Goal: Information Seeking & Learning: Learn about a topic

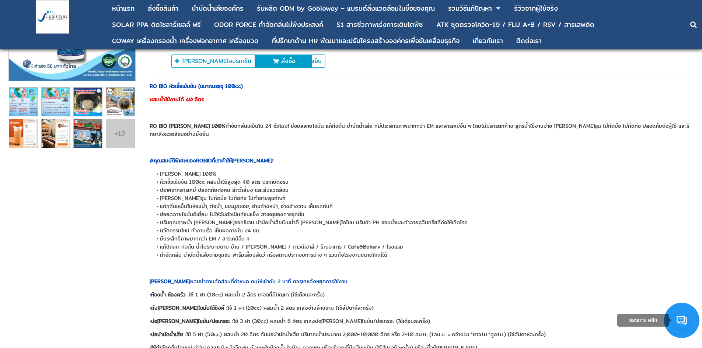
click at [88, 102] on img at bounding box center [88, 102] width 28 height 28
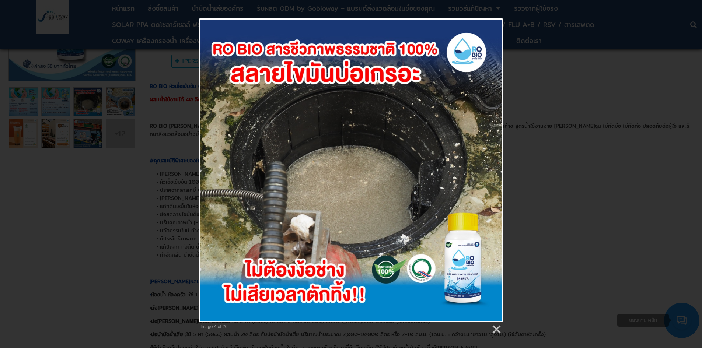
click at [106, 189] on div "Image 4 of 20" at bounding box center [351, 176] width 702 height 317
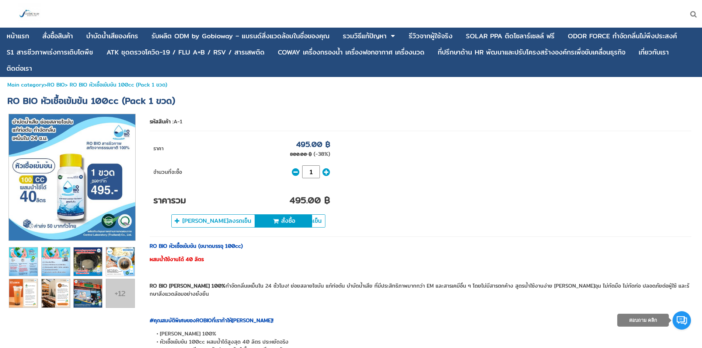
click at [114, 268] on img at bounding box center [120, 262] width 28 height 28
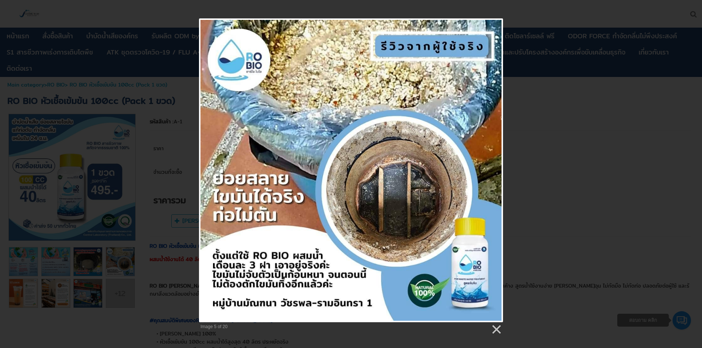
click at [100, 330] on div "Image 5 of 20" at bounding box center [351, 176] width 702 height 317
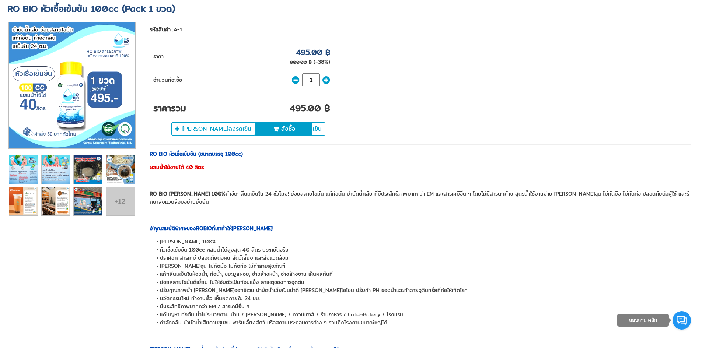
scroll to position [111, 0]
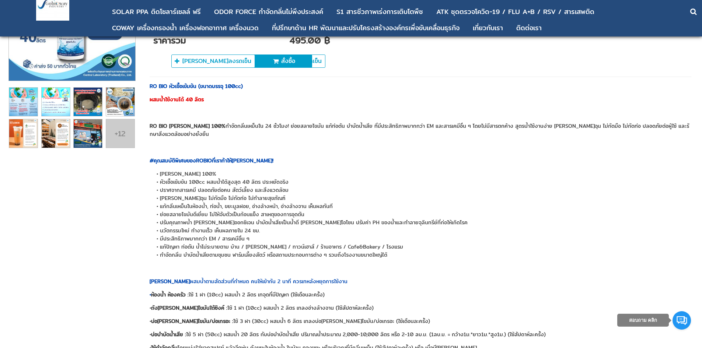
click at [65, 104] on img at bounding box center [56, 102] width 28 height 28
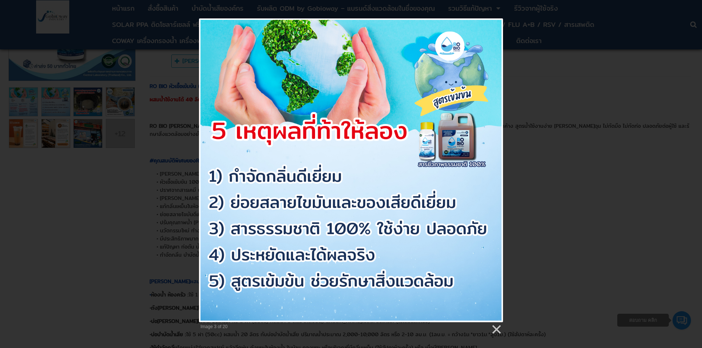
click at [67, 204] on div "Image 3 of 20" at bounding box center [351, 176] width 702 height 317
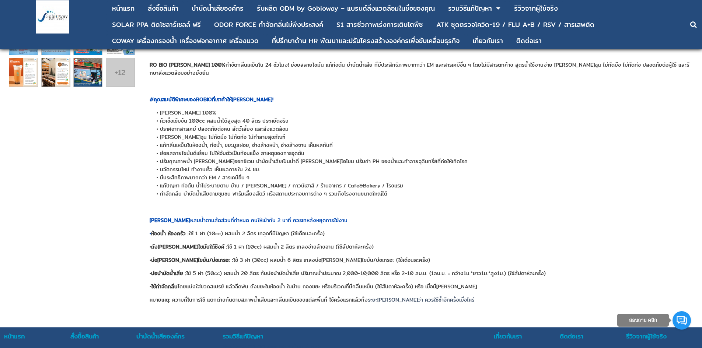
scroll to position [251, 0]
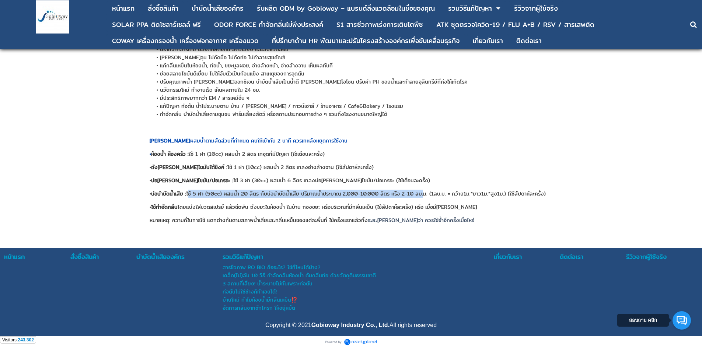
drag, startPoint x: 190, startPoint y: 191, endPoint x: 427, endPoint y: 194, distance: 236.6
click at [427, 194] on p "• บ่อบำบัดน้ำเสีย : ใช้ 5 ฝา (50cc) ผสมน้ำ 20 ลิตร กับบ่อบำบัดน้ำเสีย ปริมาณน้ำ…" at bounding box center [421, 194] width 542 height 8
click at [388, 198] on div "RO BIO หัวเชื้อเข้มข้น (ขนาดบรรจุ 100cc) ผสมน้ำใช้งานได้ 40 ลิตร RO BIO สารชีวภ…" at bounding box center [421, 82] width 542 height 283
drag, startPoint x: 344, startPoint y: 193, endPoint x: 438, endPoint y: 193, distance: 93.6
click at [438, 193] on p "• บ่อบำบัดน้ำเสีย : ใช้ 5 ฝา (50cc) ผสมน้ำ 20 ลิตร กับบ่อบำบัดน้ำเสีย ปริมาณน้ำ…" at bounding box center [421, 194] width 542 height 8
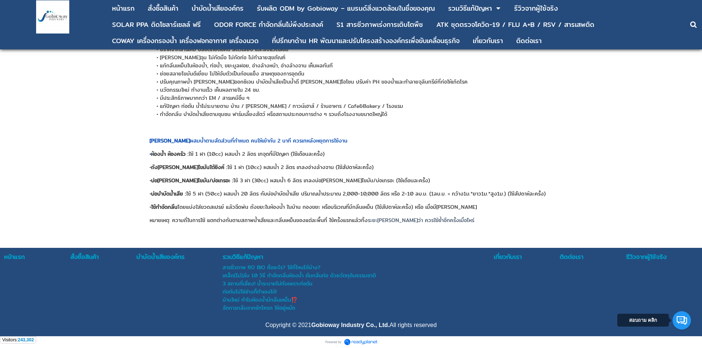
click at [444, 193] on p "• บ่อบำบัดน้ำเสีย : ใช้ 5 ฝา (50cc) ผสมน้ำ 20 ลิตร กับบ่อบำบัดน้ำเสีย ปริมาณน้ำ…" at bounding box center [421, 194] width 542 height 8
drag, startPoint x: 485, startPoint y: 195, endPoint x: 561, endPoint y: 196, distance: 75.9
click at [561, 196] on p "• บ่อบำบัดน้ำเสีย : ใช้ 5 ฝา (50cc) ผสมน้ำ 20 ลิตร กับบ่อบำบัดน้ำเสีย ปริมาณน้ำ…" at bounding box center [421, 194] width 542 height 8
click at [477, 196] on p "• บ่อบำบัดน้ำเสีย : ใช้ 5 ฝา (50cc) ผสมน้ำ 20 ลิตร กับบ่อบำบัดน้ำเสีย ปริมาณน้ำ…" at bounding box center [421, 194] width 542 height 8
drag, startPoint x: 226, startPoint y: 192, endPoint x: 370, endPoint y: 193, distance: 144.1
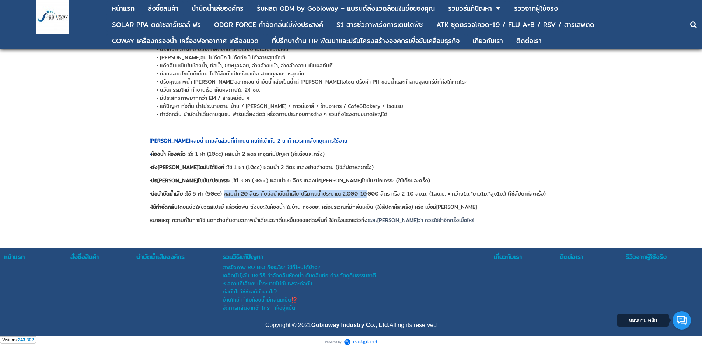
click at [370, 193] on p "• บ่อบำบัดน้ำเสีย : ใช้ 5 ฝา (50cc) ผสมน้ำ 20 ลิตร กับบ่อบำบัดน้ำเสีย ปริมาณน้ำ…" at bounding box center [421, 194] width 542 height 8
click at [331, 195] on p "• บ่อบำบัดน้ำเสีย : ใช้ 5 ฝา (50cc) ผสมน้ำ 20 ลิตร กับบ่อบำบัดน้ำเสีย ปริมาณน้ำ…" at bounding box center [421, 194] width 542 height 8
drag, startPoint x: 305, startPoint y: 192, endPoint x: 409, endPoint y: 194, distance: 104.3
click at [409, 194] on p "• บ่อบำบัดน้ำเสีย : ใช้ 5 ฝา (50cc) ผสมน้ำ 20 ลิตร กับบ่อบำบัดน้ำเสีย ปริมาณน้ำ…" at bounding box center [421, 194] width 542 height 8
click at [411, 194] on p "• บ่อบำบัดน้ำเสีย : ใช้ 5 ฝา (50cc) ผสมน้ำ 20 ลิตร กับบ่อบำบัดน้ำเสีย ปริมาณน้ำ…" at bounding box center [421, 194] width 542 height 8
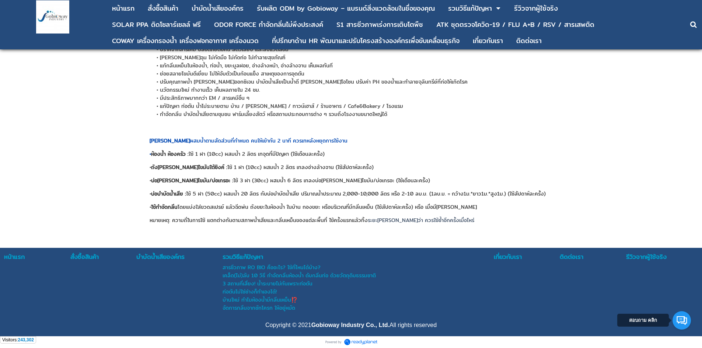
drag, startPoint x: 391, startPoint y: 194, endPoint x: 613, endPoint y: 195, distance: 221.5
click at [613, 195] on p "• บ่อบำบัดน้ำเสีย : ใช้ 5 ฝา (50cc) ผสมน้ำ 20 ลิตร กับบ่อบำบัดน้ำเสีย ปริมาณน้ำ…" at bounding box center [421, 194] width 542 height 8
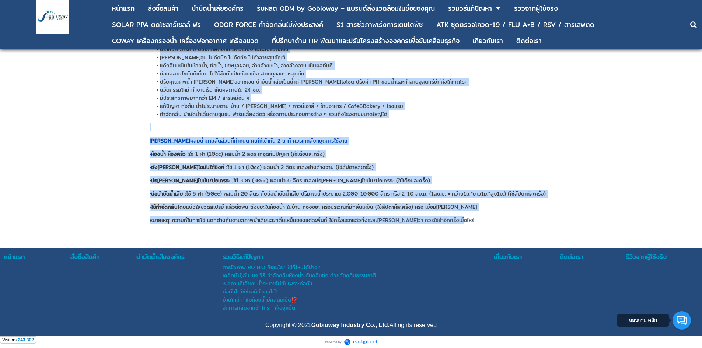
drag, startPoint x: 143, startPoint y: 188, endPoint x: 515, endPoint y: 217, distance: 373.0
click at [515, 217] on div "1" at bounding box center [351, 21] width 688 height 418
click at [515, 216] on p "หมายเหตุ: ความถี่ในการใช้ แตกต่างกันตามสภาพน้ำเสียและกลิ่นเหม็นของแต่ละพื้นที่ …" at bounding box center [421, 220] width 542 height 8
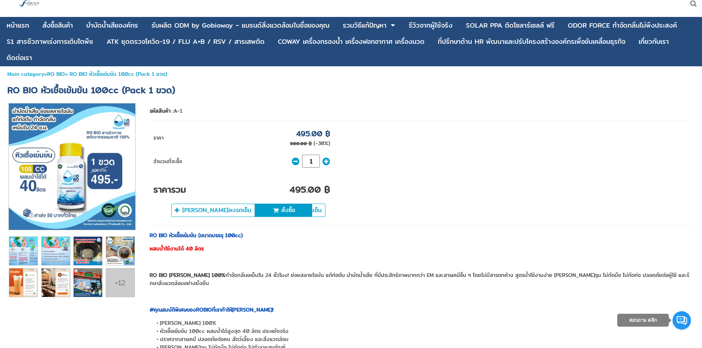
scroll to position [0, 0]
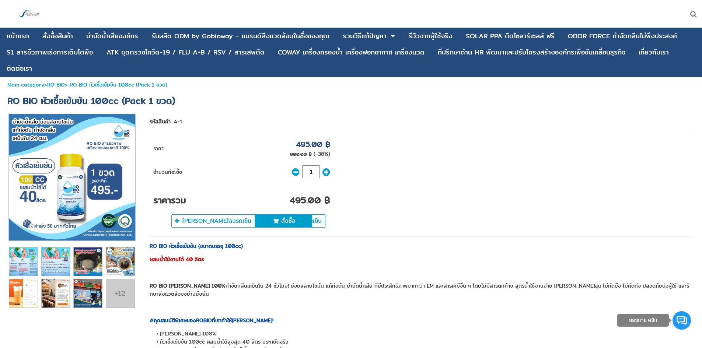
click at [34, 286] on img at bounding box center [23, 293] width 28 height 28
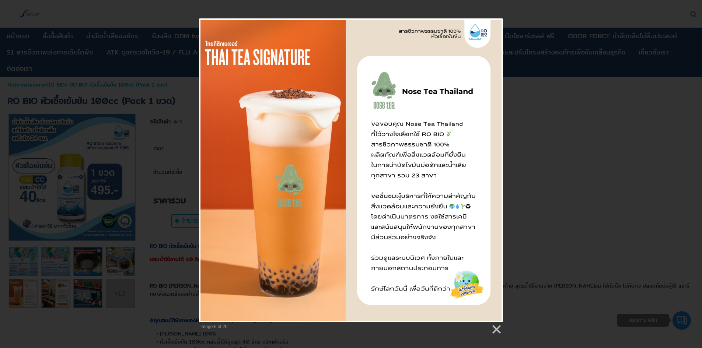
click at [54, 278] on div "Image 6 of 20" at bounding box center [351, 176] width 702 height 317
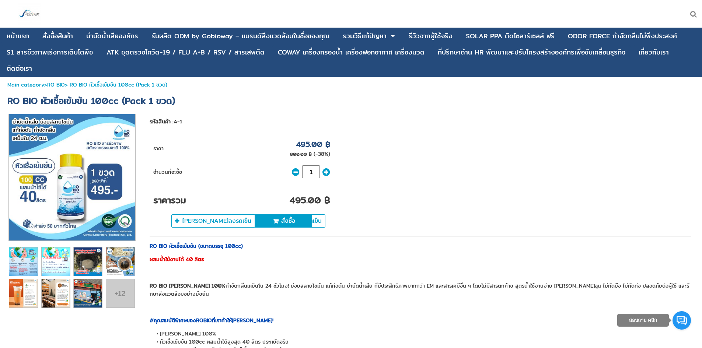
click at [62, 262] on img at bounding box center [56, 262] width 28 height 28
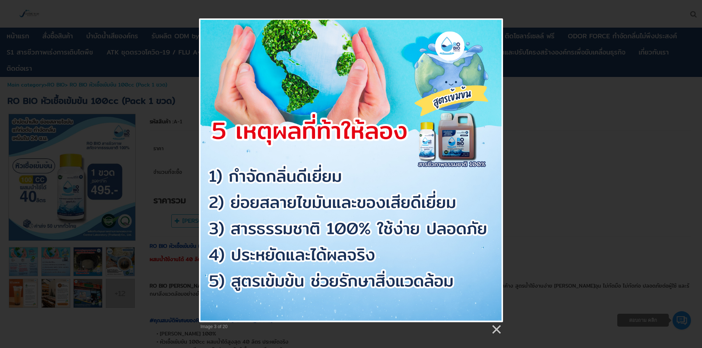
click at [118, 262] on div "Image 3 of 20" at bounding box center [351, 176] width 702 height 317
